Goal: Information Seeking & Learning: Find specific fact

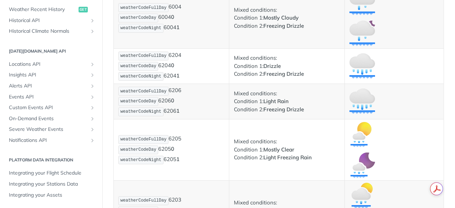
scroll to position [3339, 0]
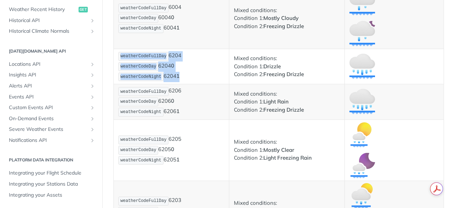
drag, startPoint x: 121, startPoint y: 55, endPoint x: 182, endPoint y: 77, distance: 64.5
click at [182, 77] on p "weatherCodeFullDay 6204 weatherCodeDay 6204 0 weatherCodeNight 6204 1" at bounding box center [171, 66] width 106 height 31
copy p "weatherCodeFullDay 6204 weatherCodeDay 6204 0 weatherCodeNight 6204 1"
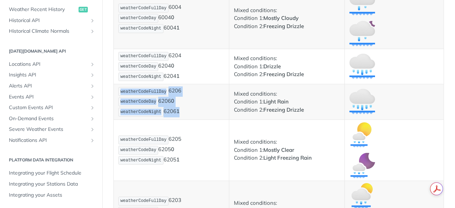
drag, startPoint x: 121, startPoint y: 92, endPoint x: 180, endPoint y: 115, distance: 63.0
click at [180, 115] on p "weatherCodeFullDay 6206 weatherCodeDay 6206 0 weatherCodeNight 6206 1" at bounding box center [171, 101] width 106 height 31
copy p "weatherCodeFullDay 6206 weatherCodeDay 6206 0 weatherCodeNight 6206 1"
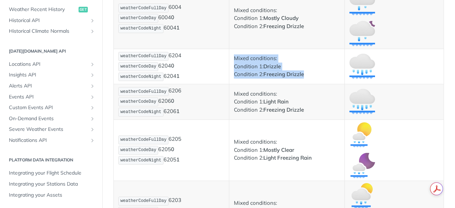
drag, startPoint x: 233, startPoint y: 57, endPoint x: 308, endPoint y: 74, distance: 77.5
click at [308, 74] on p "Mixed conditions: Condition 1: Drizzle Condition 2: Freezing Drizzle" at bounding box center [287, 66] width 106 height 24
copy p "Mixed conditions: Condition 1: Drizzle Condition 2: Freezing Drizzle"
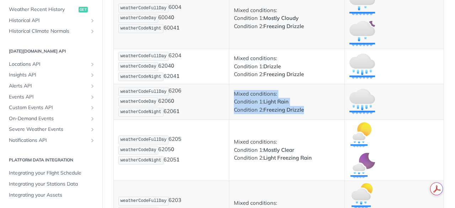
drag, startPoint x: 234, startPoint y: 95, endPoint x: 307, endPoint y: 111, distance: 74.5
click at [307, 111] on p "Mixed conditions: Condition 1: Light Rain Condition 2: Freezing Drizzle" at bounding box center [287, 102] width 106 height 24
copy p "Mixed conditions: Condition 1: Light Rain Condition 2: Freezing Drizzle"
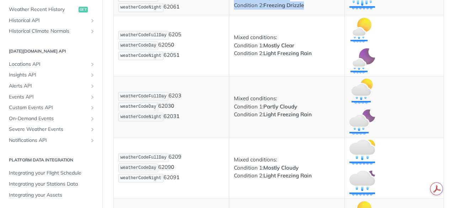
scroll to position [3444, 0]
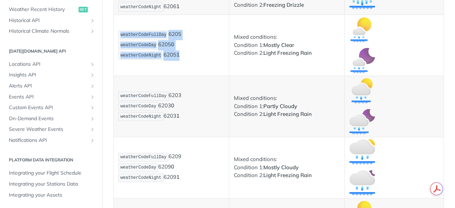
drag, startPoint x: 121, startPoint y: 36, endPoint x: 185, endPoint y: 57, distance: 68.0
click at [185, 57] on p "weatherCodeFullDay 6205 weatherCodeDay 6205 0 weatherCodeNight 6205 1" at bounding box center [171, 45] width 106 height 31
copy p "weatherCodeFullDay 6205 weatherCodeDay 6205 0 weatherCodeNight 6205 1"
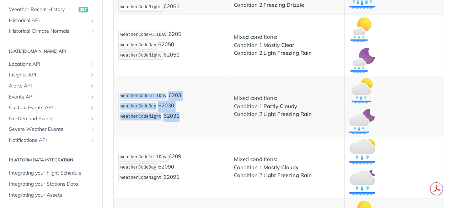
drag, startPoint x: 121, startPoint y: 95, endPoint x: 195, endPoint y: 118, distance: 78.1
click at [195, 118] on p "weatherCodeFullDay 6203 weatherCodeDay 6203 0 weatherCodeNight 6203 1" at bounding box center [171, 106] width 106 height 31
copy p "weatherCodeFullDay 6203 weatherCodeDay 6203 0 weatherCodeNight 6203 1"
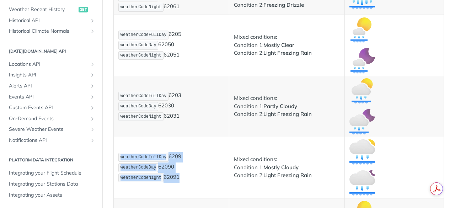
drag, startPoint x: 121, startPoint y: 158, endPoint x: 189, endPoint y: 182, distance: 72.1
click at [189, 182] on p "weatherCodeFullDay 6209 weatherCodeDay 6209 0 weatherCodeNight 6209 1" at bounding box center [171, 167] width 106 height 31
copy p "weatherCodeFullDay 6209 weatherCodeDay 6209 0 weatherCodeNight 6209 1"
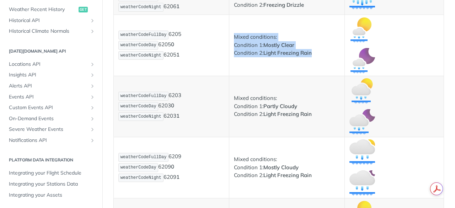
drag, startPoint x: 233, startPoint y: 37, endPoint x: 310, endPoint y: 59, distance: 79.5
click at [310, 59] on td "Mixed conditions: Condition 1: Mostly Clear Condition 2: Light Freezing Rain" at bounding box center [286, 45] width 115 height 61
copy p "Mixed conditions: Condition 1: Mostly Clear Condition 2: Light Freezing Rain"
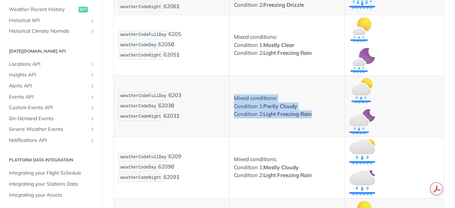
drag, startPoint x: 233, startPoint y: 98, endPoint x: 314, endPoint y: 117, distance: 83.2
click at [314, 117] on p "Mixed conditions: Condition 1: Partly Cloudy Condition 2: Light Freezing Rain" at bounding box center [287, 106] width 106 height 24
copy p "Mixed conditions: Condition 1: Partly Cloudy Condition 2: Light Freezing Rain"
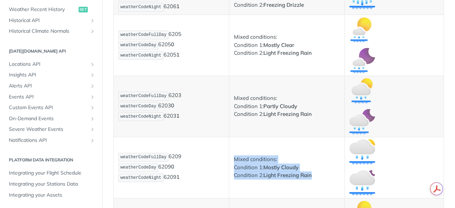
drag, startPoint x: 233, startPoint y: 159, endPoint x: 319, endPoint y: 177, distance: 87.8
click at [319, 177] on p "Mixed conditions: Condition 1: Mostly Cloudy Condition 2: Light Freezing Rain" at bounding box center [287, 167] width 106 height 24
copy p "Mixed conditions: Condition 1: Mostly Cloudy Condition 2: Light Freezing Rain"
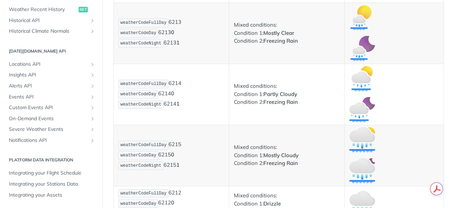
scroll to position [3640, 0]
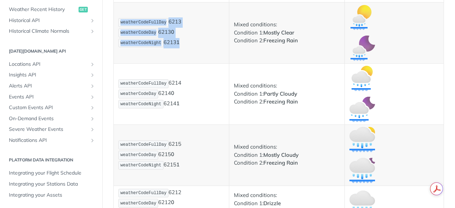
drag, startPoint x: 121, startPoint y: 22, endPoint x: 190, endPoint y: 41, distance: 71.8
click at [190, 41] on p "weatherCodeFullDay 6213 weatherCodeDay 6213 0 weatherCodeNight 6213 1" at bounding box center [171, 32] width 106 height 31
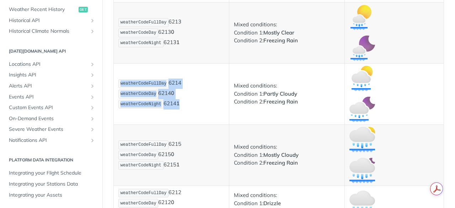
drag, startPoint x: 121, startPoint y: 83, endPoint x: 185, endPoint y: 106, distance: 67.8
click at [185, 106] on p "weatherCodeFullDay 6214 weatherCodeDay 6214 0 weatherCodeNight 6214 1" at bounding box center [171, 93] width 106 height 31
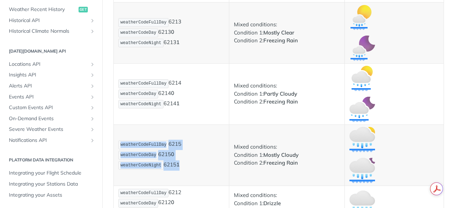
drag, startPoint x: 121, startPoint y: 146, endPoint x: 184, endPoint y: 164, distance: 66.1
click at [184, 164] on p "weatherCodeFullDay 6215 weatherCodeDay 6215 0 weatherCodeNight 6215 1" at bounding box center [171, 155] width 106 height 31
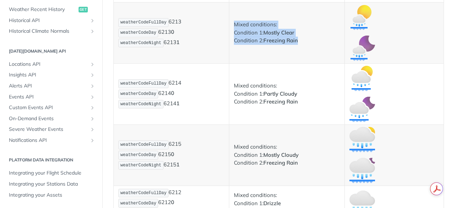
drag, startPoint x: 233, startPoint y: 26, endPoint x: 302, endPoint y: 43, distance: 71.3
click at [302, 43] on p "Mixed conditions: Condition 1: Mostly Clear Condition 2: Freezing Rain" at bounding box center [287, 33] width 106 height 24
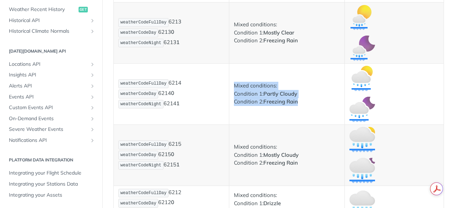
drag, startPoint x: 233, startPoint y: 88, endPoint x: 301, endPoint y: 107, distance: 70.9
click at [301, 107] on td "Mixed conditions: Condition 1: Partly Cloudy Condition 2: Freezing Rain" at bounding box center [286, 93] width 115 height 61
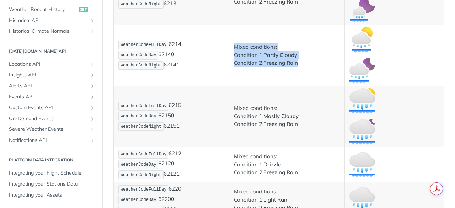
scroll to position [3679, 0]
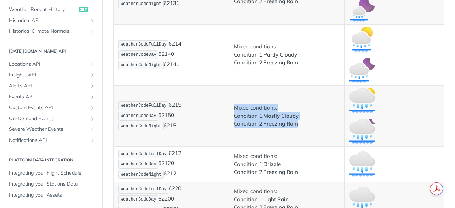
drag, startPoint x: 233, startPoint y: 108, endPoint x: 310, endPoint y: 123, distance: 78.1
click at [310, 123] on p "Mixed conditions: Condition 1: Mostly Cloudy Condition 2: Freezing Rain" at bounding box center [287, 116] width 106 height 24
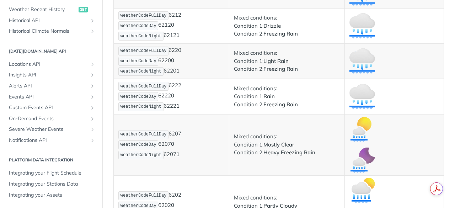
scroll to position [3817, 0]
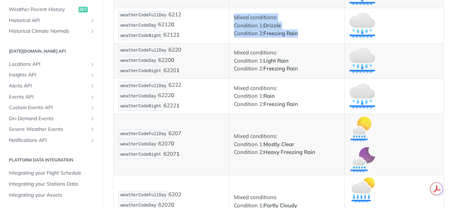
drag, startPoint x: 233, startPoint y: 20, endPoint x: 296, endPoint y: 34, distance: 65.0
click at [296, 34] on p "Mixed conditions: Condition 1: Drizzle Condition 2: Freezing Rain" at bounding box center [287, 25] width 106 height 24
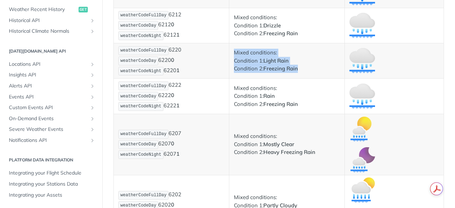
drag, startPoint x: 234, startPoint y: 54, endPoint x: 311, endPoint y: 71, distance: 79.3
click at [311, 71] on p "Mixed conditions: Condition 1: Light Rain Condition 2: Freezing Rain" at bounding box center [287, 61] width 106 height 24
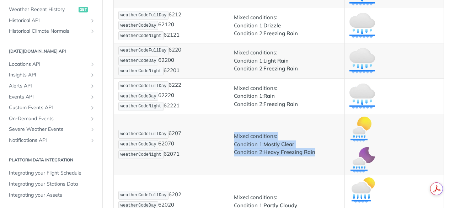
drag, startPoint x: 233, startPoint y: 135, endPoint x: 320, endPoint y: 153, distance: 89.1
click at [320, 153] on p "Mixed conditions: Condition 1: Mostly Clear Condition 2: Heavy Freezing Rain" at bounding box center [287, 144] width 106 height 24
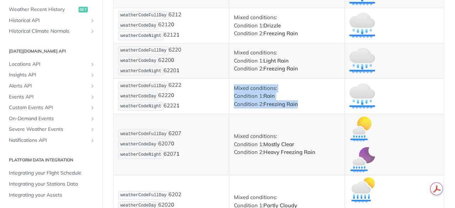
drag, startPoint x: 233, startPoint y: 88, endPoint x: 311, endPoint y: 101, distance: 79.2
click at [311, 101] on p "Mixed conditions: Condition 1: Rain Condition 2: Freezing Rain" at bounding box center [287, 96] width 106 height 24
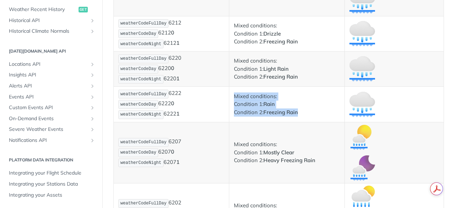
scroll to position [3809, 0]
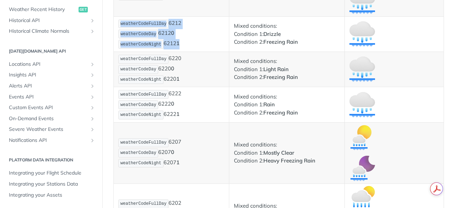
drag, startPoint x: 121, startPoint y: 23, endPoint x: 190, endPoint y: 46, distance: 72.8
click at [190, 46] on p "weatherCodeFullDay 6212 weatherCodeDay 6212 0 weatherCodeNight 6212 1" at bounding box center [171, 34] width 106 height 31
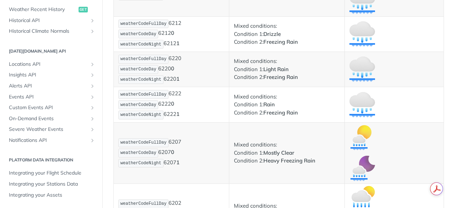
click at [122, 59] on span "weatherCodeFullDay" at bounding box center [143, 58] width 46 height 5
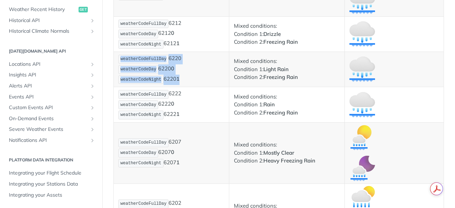
drag, startPoint x: 120, startPoint y: 59, endPoint x: 187, endPoint y: 78, distance: 69.5
click at [187, 78] on p "weatherCodeFullDay 6220 weatherCodeDay 6220 0 weatherCodeNight 6220 1" at bounding box center [171, 69] width 106 height 31
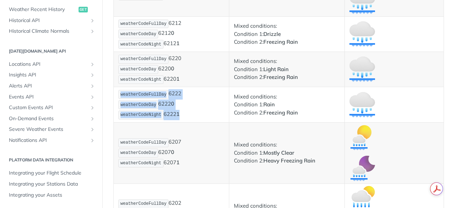
drag, startPoint x: 121, startPoint y: 97, endPoint x: 191, endPoint y: 114, distance: 72.1
click at [191, 114] on p "weatherCodeFullDay 6222 weatherCodeDay 6222 0 weatherCodeNight 6222 1" at bounding box center [171, 104] width 106 height 31
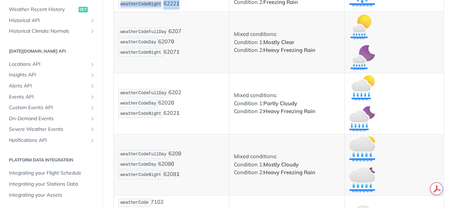
scroll to position [3922, 0]
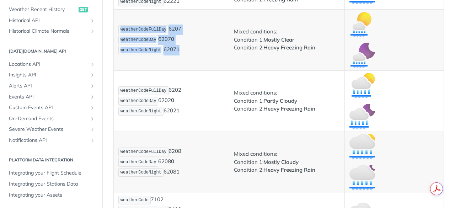
drag, startPoint x: 121, startPoint y: 28, endPoint x: 187, endPoint y: 56, distance: 71.5
click at [187, 56] on td "weatherCodeFullDay 6207 weatherCodeDay 6207 0 weatherCodeNight 6207 1" at bounding box center [171, 39] width 115 height 61
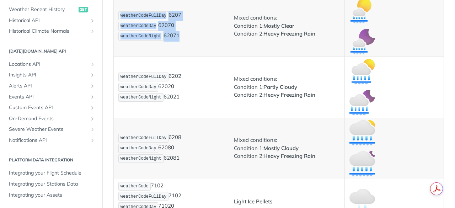
scroll to position [3936, 0]
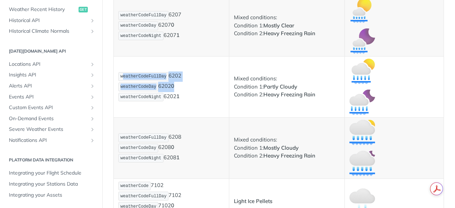
drag, startPoint x: 121, startPoint y: 77, endPoint x: 179, endPoint y: 89, distance: 58.4
click at [179, 89] on p "weatherCodeFullDay 6202 weatherCodeDay 6202 0 weatherCodeNight 6202 1" at bounding box center [171, 86] width 106 height 31
drag, startPoint x: 121, startPoint y: 76, endPoint x: 191, endPoint y: 99, distance: 74.4
click at [191, 99] on p "weatherCodeFullDay 6202 weatherCodeDay 6202 0 weatherCodeNight 6202 1" at bounding box center [171, 86] width 106 height 31
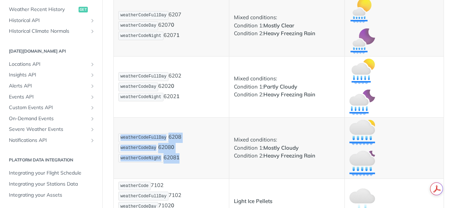
drag, startPoint x: 121, startPoint y: 137, endPoint x: 190, endPoint y: 158, distance: 72.3
click at [190, 158] on p "weatherCodeFullDay 6208 weatherCodeDay 6208 0 weatherCodeNight 6208 1" at bounding box center [171, 147] width 106 height 31
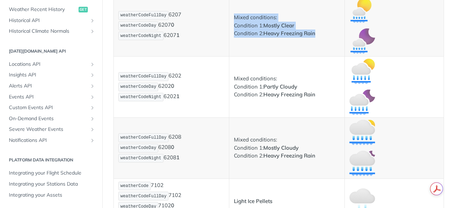
drag, startPoint x: 233, startPoint y: 18, endPoint x: 323, endPoint y: 38, distance: 92.0
click at [323, 38] on td "Mixed conditions: Condition 1: Mostly Clear Condition 2: Heavy Freezing Rain" at bounding box center [286, 25] width 115 height 61
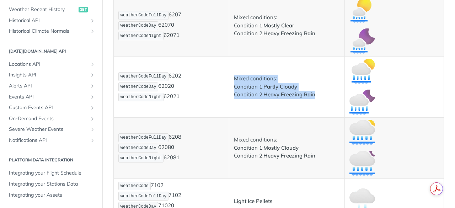
drag, startPoint x: 233, startPoint y: 79, endPoint x: 316, endPoint y: 101, distance: 86.2
click at [316, 101] on td "Mixed conditions: Condition 1: Partly Cloudy Condition 2: Heavy Freezing Rain" at bounding box center [286, 86] width 115 height 61
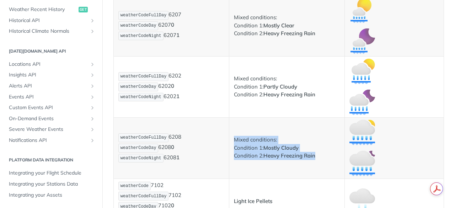
drag, startPoint x: 233, startPoint y: 137, endPoint x: 320, endPoint y: 160, distance: 89.8
click at [320, 160] on p "Mixed conditions: Condition 1: Mostly Cloudy Condition 2: Heavy Freezing Rain" at bounding box center [287, 148] width 106 height 24
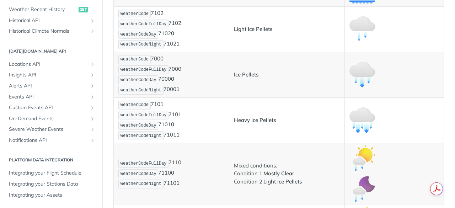
scroll to position [4108, 0]
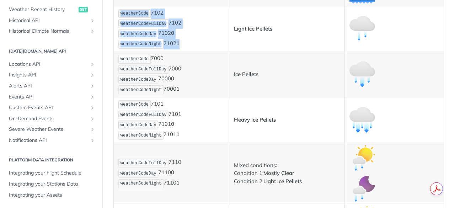
drag, startPoint x: 121, startPoint y: 12, endPoint x: 187, endPoint y: 44, distance: 73.4
click at [187, 44] on p "weatherCode 7102 weatherCodeFullDay 7102 weatherCodeDay 7102 0 weatherCodeNight…" at bounding box center [171, 29] width 106 height 41
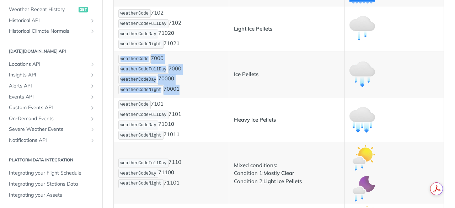
drag, startPoint x: 121, startPoint y: 58, endPoint x: 197, endPoint y: 96, distance: 85.6
click at [197, 96] on td "weatherCode 7000 weatherCodeFullDay 7000 weatherCodeDay 7000 0 weatherCodeNight…" at bounding box center [171, 73] width 115 height 45
drag, startPoint x: 120, startPoint y: 106, endPoint x: 204, endPoint y: 144, distance: 91.7
click at [168, 126] on p "weatherCode 7101 weatherCodeFullDay 7101 weatherCodeDay 7101 0 weatherCodeNight…" at bounding box center [171, 119] width 106 height 41
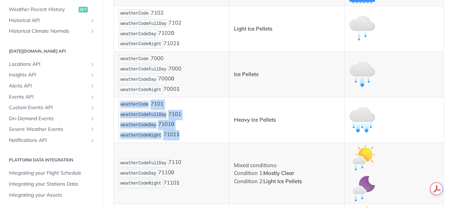
drag, startPoint x: 120, startPoint y: 105, endPoint x: 180, endPoint y: 134, distance: 66.7
click at [180, 134] on p "weatherCode 7101 weatherCodeFullDay 7101 weatherCodeDay 7101 0 weatherCodeNight…" at bounding box center [171, 119] width 106 height 41
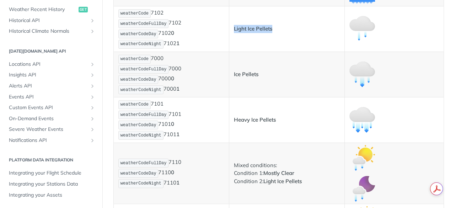
drag, startPoint x: 233, startPoint y: 28, endPoint x: 272, endPoint y: 28, distance: 39.8
click at [272, 28] on p "Light Ice Pellets" at bounding box center [287, 29] width 106 height 8
drag, startPoint x: 232, startPoint y: 76, endPoint x: 272, endPoint y: 77, distance: 40.1
click at [272, 77] on p "Ice Pellets" at bounding box center [287, 74] width 106 height 8
drag, startPoint x: 233, startPoint y: 121, endPoint x: 280, endPoint y: 120, distance: 47.2
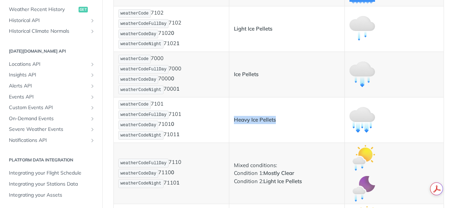
click at [280, 120] on p "Heavy Ice Pellets" at bounding box center [287, 120] width 106 height 8
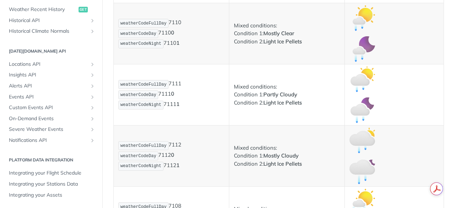
scroll to position [4248, 0]
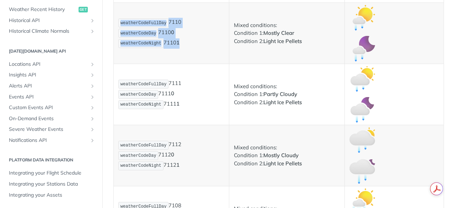
drag, startPoint x: 121, startPoint y: 23, endPoint x: 189, endPoint y: 47, distance: 72.4
click at [189, 47] on p "weatherCodeFullDay 7110 weatherCodeDay 7110 0 weatherCodeNight 7110 1" at bounding box center [171, 33] width 106 height 31
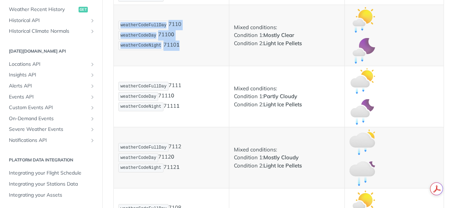
scroll to position [4247, 0]
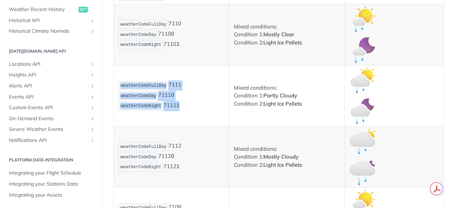
drag, startPoint x: 121, startPoint y: 87, endPoint x: 181, endPoint y: 112, distance: 65.2
click at [181, 112] on td "weatherCodeFullDay 7111 weatherCodeDay 7111 0 weatherCodeNight 7111 1" at bounding box center [171, 95] width 115 height 61
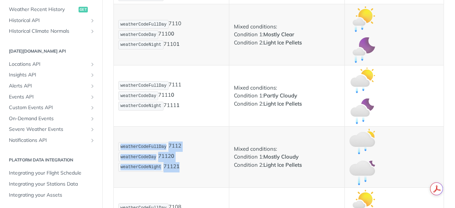
drag, startPoint x: 121, startPoint y: 147, endPoint x: 186, endPoint y: 169, distance: 69.3
click at [186, 169] on p "weatherCodeFullDay 7112 weatherCodeDay 7112 0 weatherCodeNight 7112 1" at bounding box center [171, 156] width 106 height 31
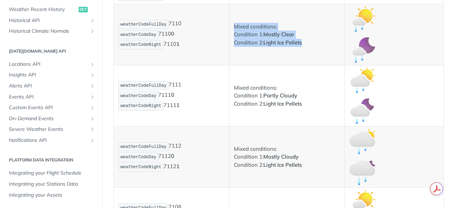
drag, startPoint x: 233, startPoint y: 27, endPoint x: 302, endPoint y: 44, distance: 71.0
click at [302, 44] on p "Mixed conditions: Condition 1: Mostly Clear Condition 2: Light Ice Pellets" at bounding box center [287, 35] width 106 height 24
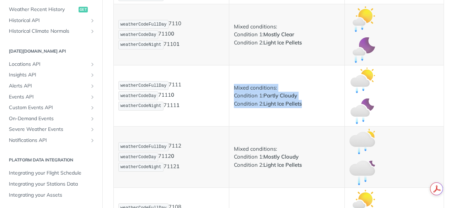
drag, startPoint x: 233, startPoint y: 88, endPoint x: 307, endPoint y: 106, distance: 75.4
click at [307, 106] on p "Mixed conditions: Condition 1: Partly Cloudy Condition 2: Light Ice Pellets" at bounding box center [287, 96] width 106 height 24
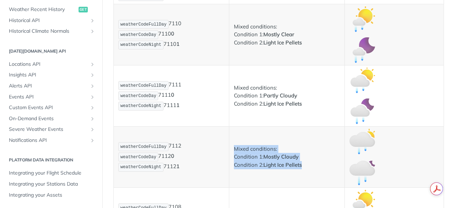
drag, startPoint x: 234, startPoint y: 148, endPoint x: 304, endPoint y: 169, distance: 72.6
click at [304, 169] on td "Mixed conditions: Condition 1: Mostly Cloudy Condition 2: Light Ice Pellets" at bounding box center [286, 156] width 115 height 61
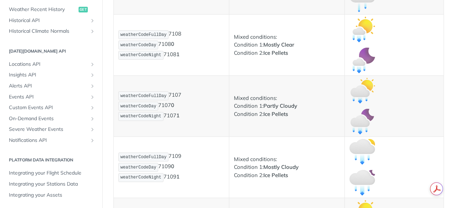
scroll to position [4420, 0]
